Goal: Information Seeking & Learning: Find specific fact

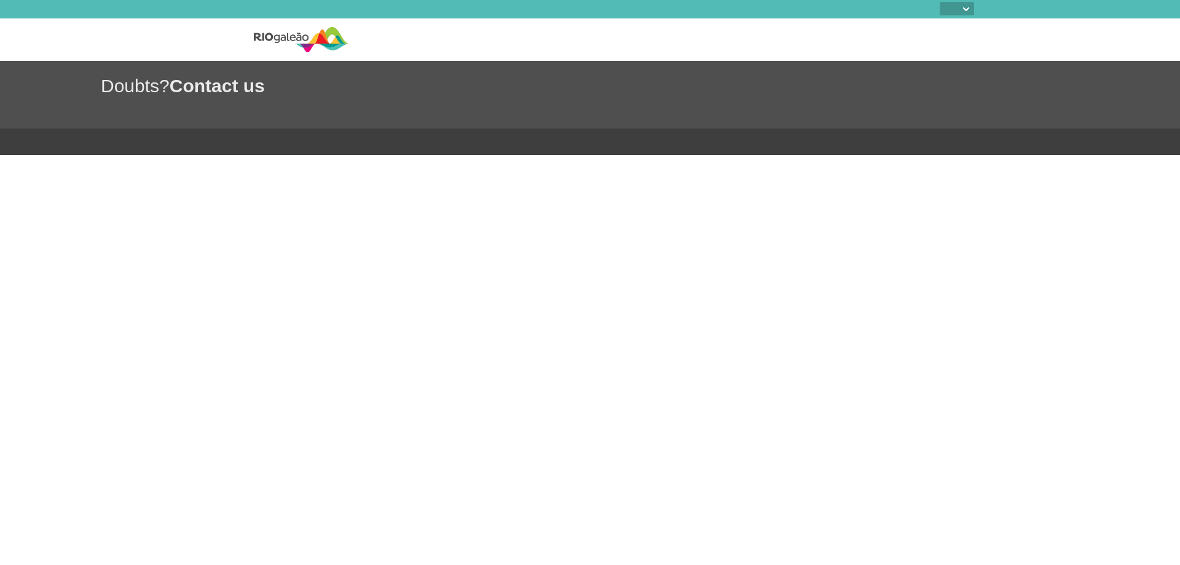
select select
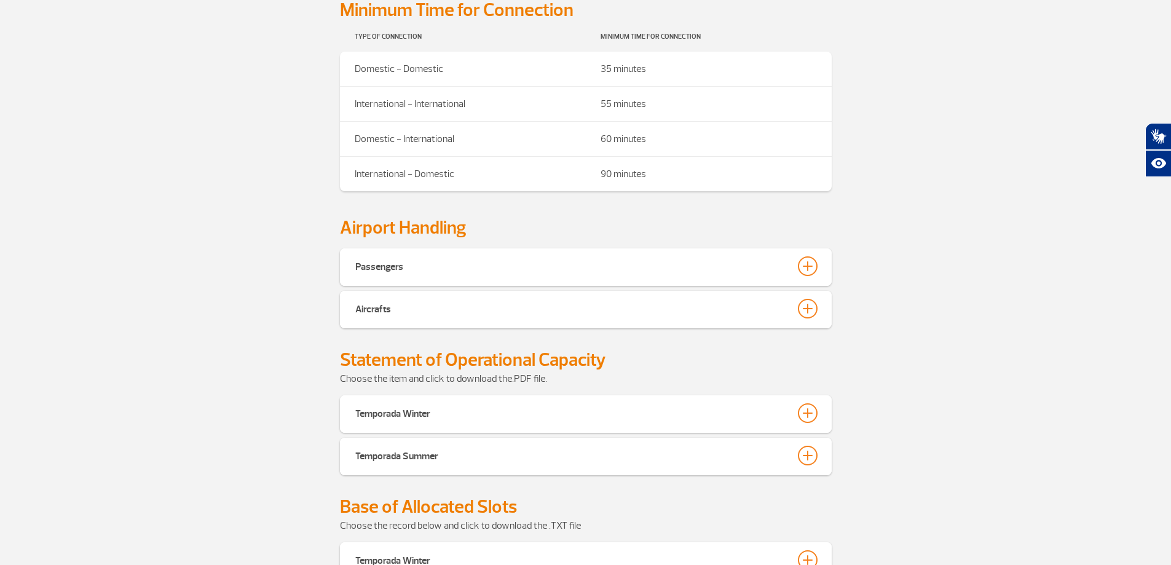
scroll to position [430, 0]
click at [809, 255] on div at bounding box center [808, 265] width 20 height 20
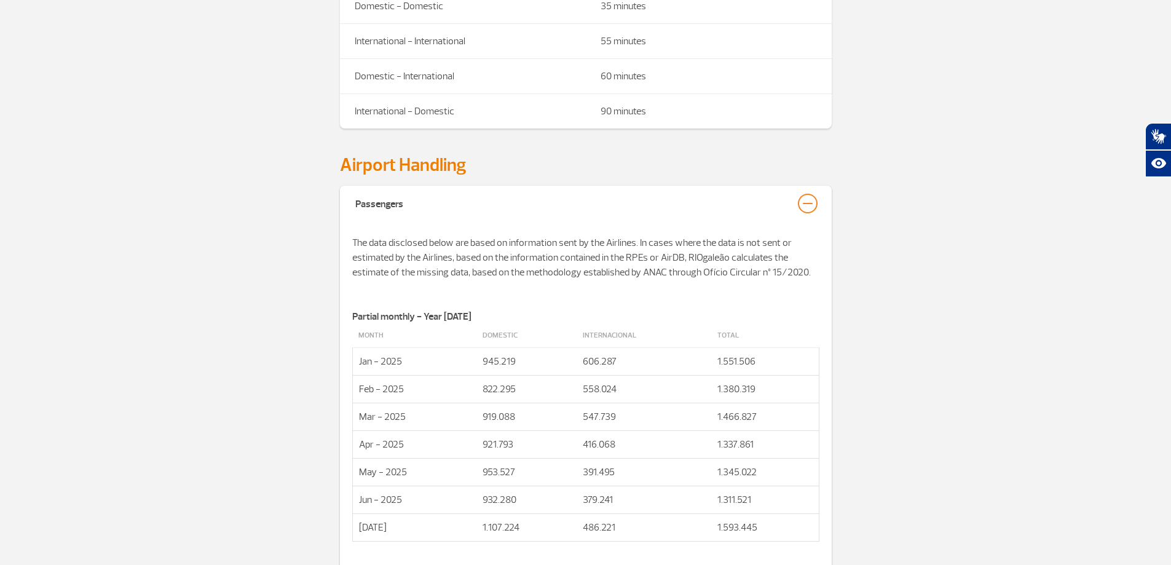
scroll to position [553, 0]
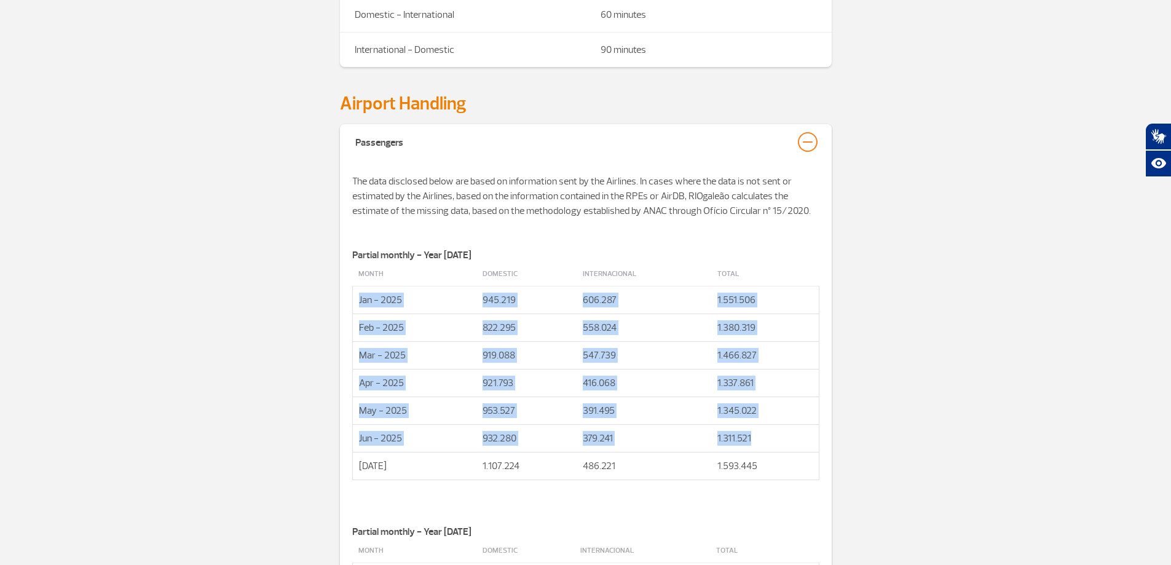
drag, startPoint x: 749, startPoint y: 418, endPoint x: 354, endPoint y: 274, distance: 420.6
click at [354, 274] on tbody "Month Domestic Internacional Total Jan - 2025 945.219 606.287 1.551.506 Feb - 2…" at bounding box center [585, 371] width 467 height 218
copy tbody "Jan - 2025 945.219 606.287 1.551.506 Feb - 2025 822.295 558.024 1.380.319 Mar -…"
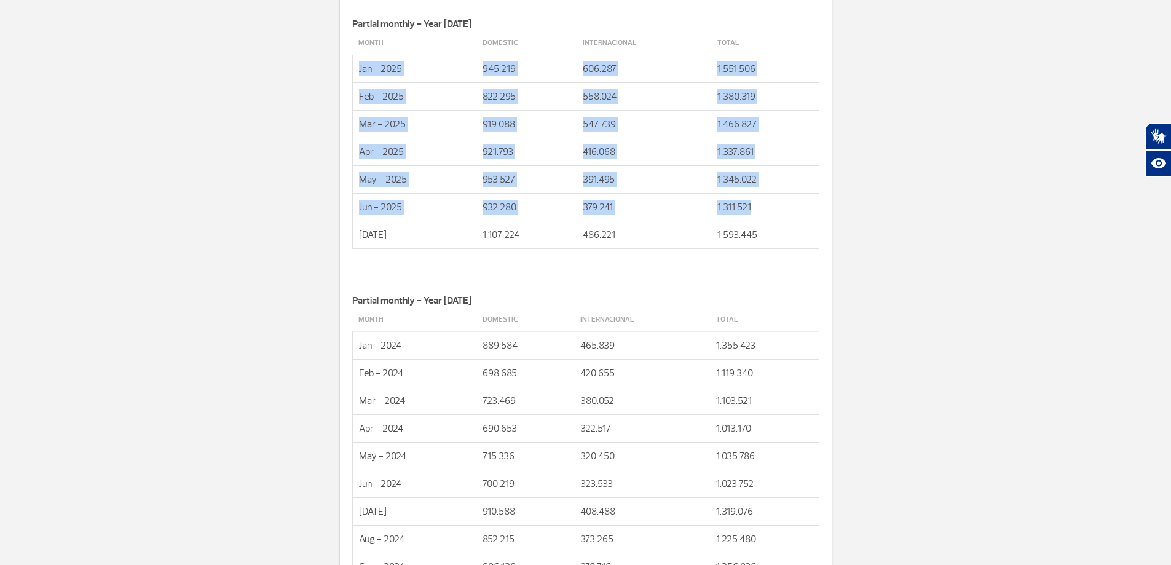
scroll to position [799, 0]
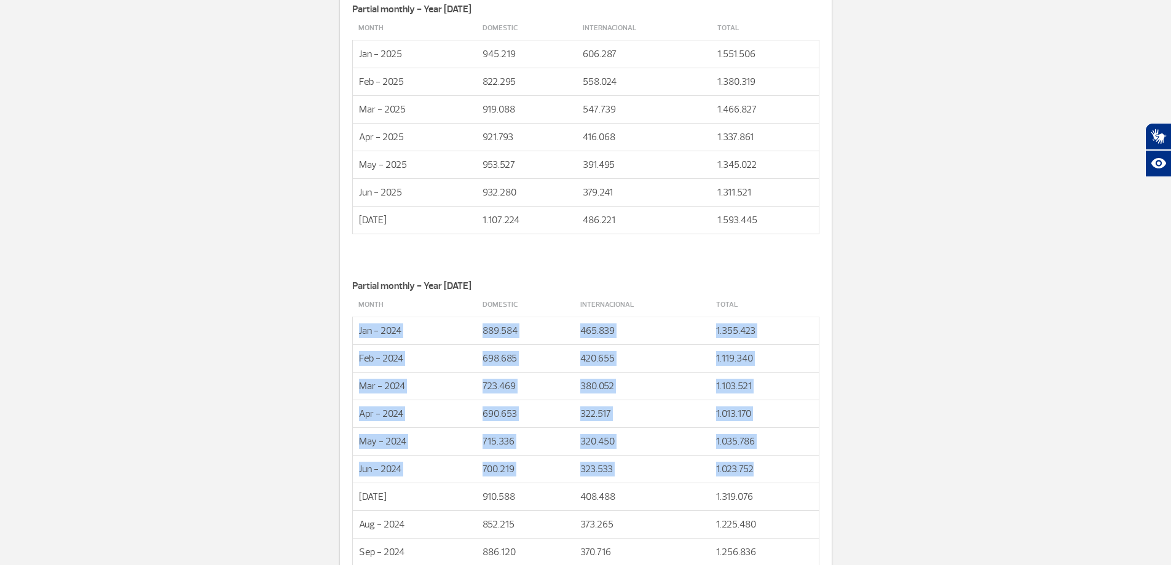
drag, startPoint x: 359, startPoint y: 308, endPoint x: 776, endPoint y: 442, distance: 438.3
click at [776, 442] on tbody "Month Domestic Internacional Total Jan - 2024 889.584 465.839 1.355.423 Feb - 2…" at bounding box center [585, 471] width 467 height 356
copy tbody "Jan - 2024 889.584 465.839 1.355.423 Feb - 2024 698.685 420.655 1.119.340 Mar -…"
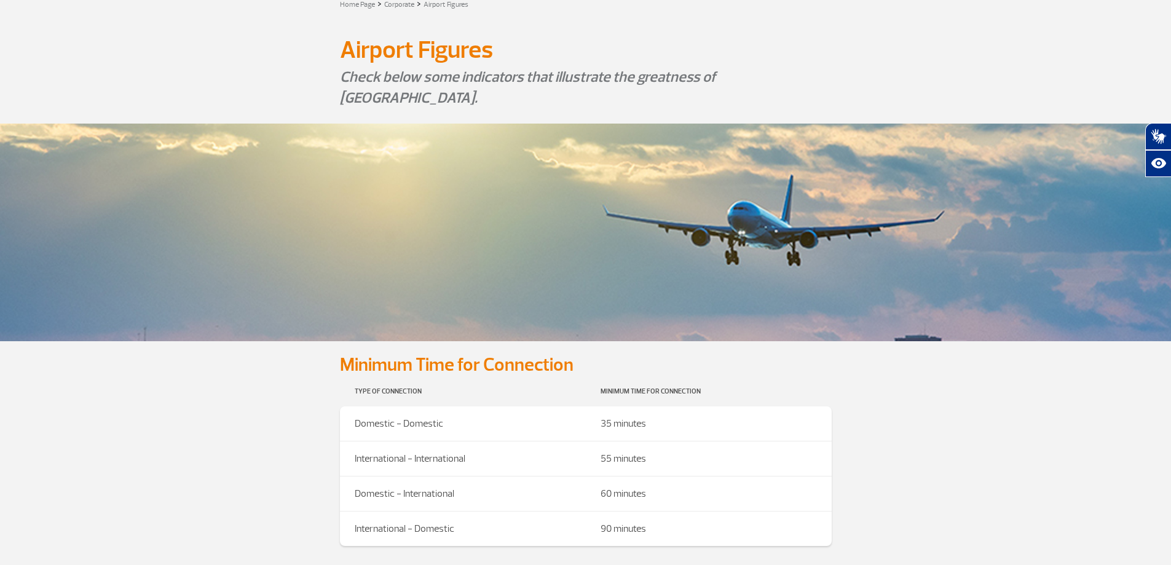
scroll to position [0, 0]
